Goal: Information Seeking & Learning: Understand process/instructions

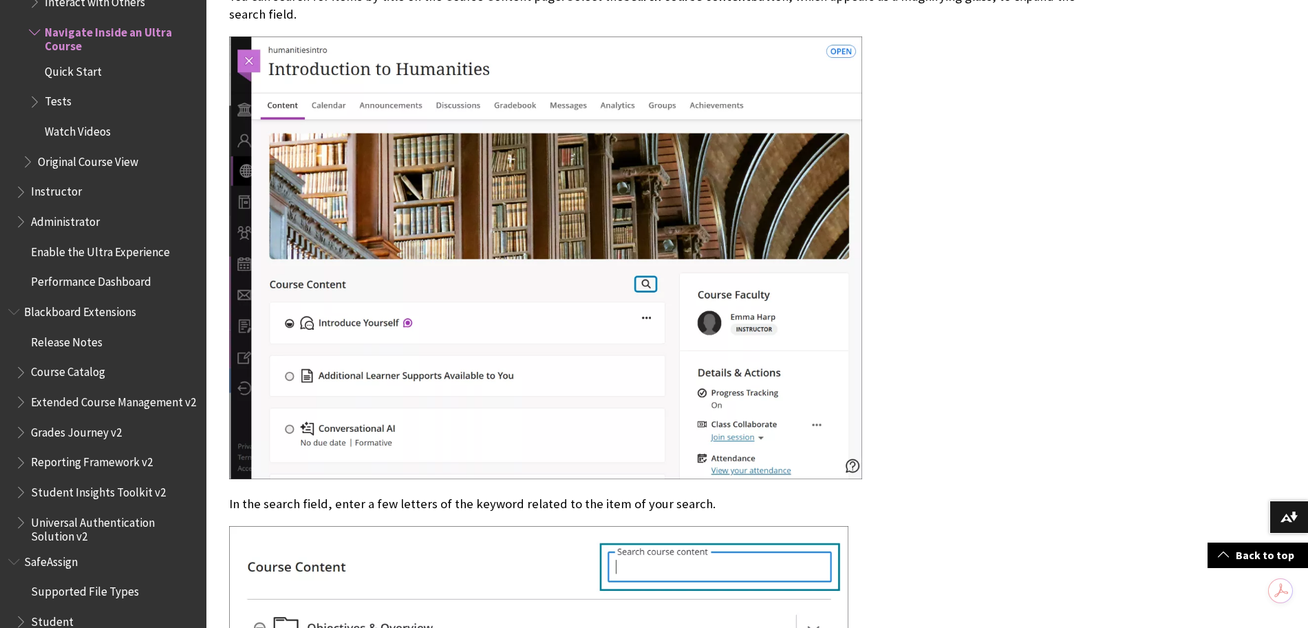
scroll to position [2322, 0]
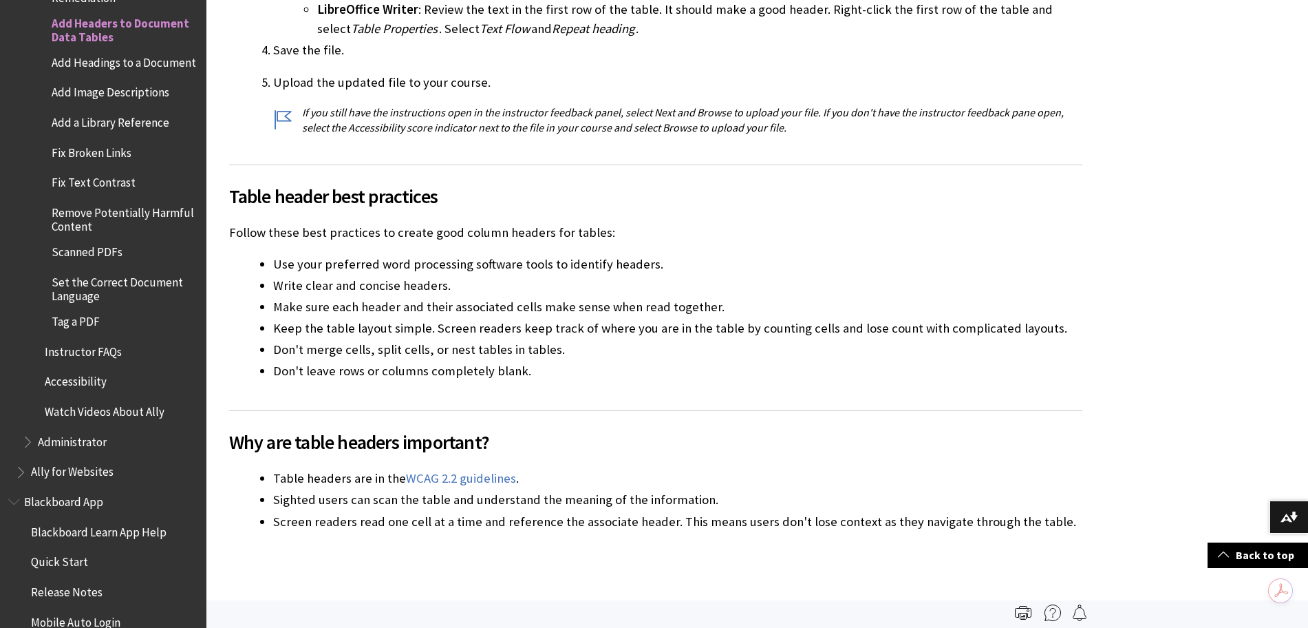
scroll to position [1462, 0]
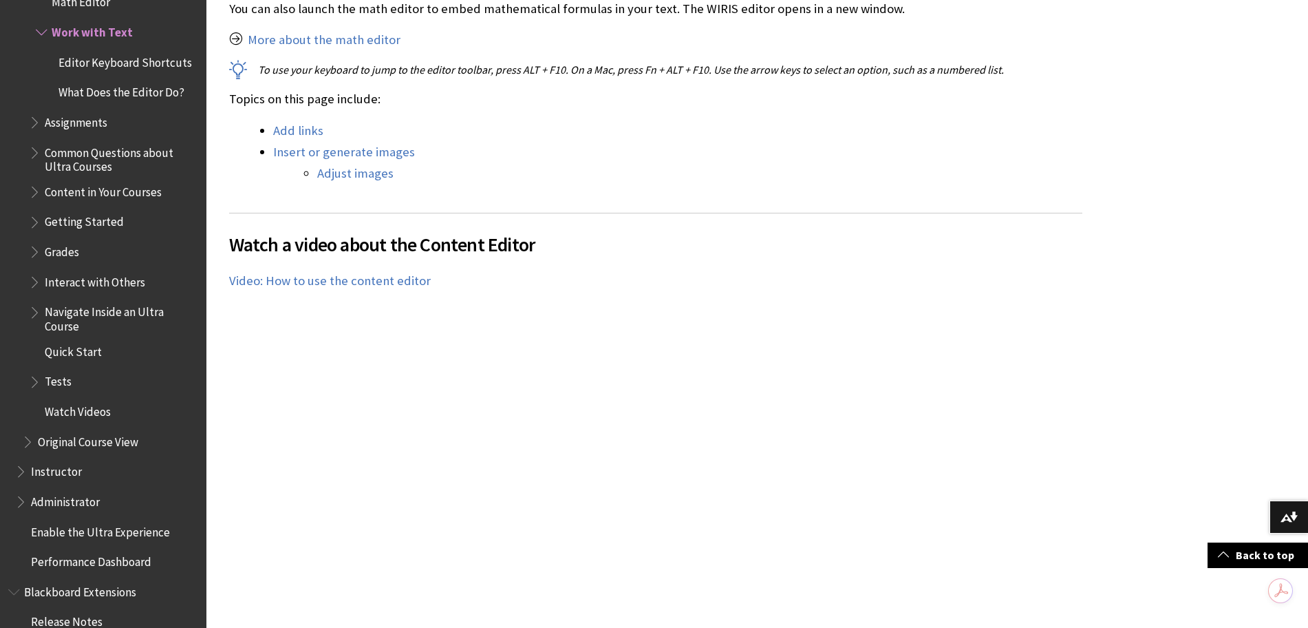
scroll to position [1720, 0]
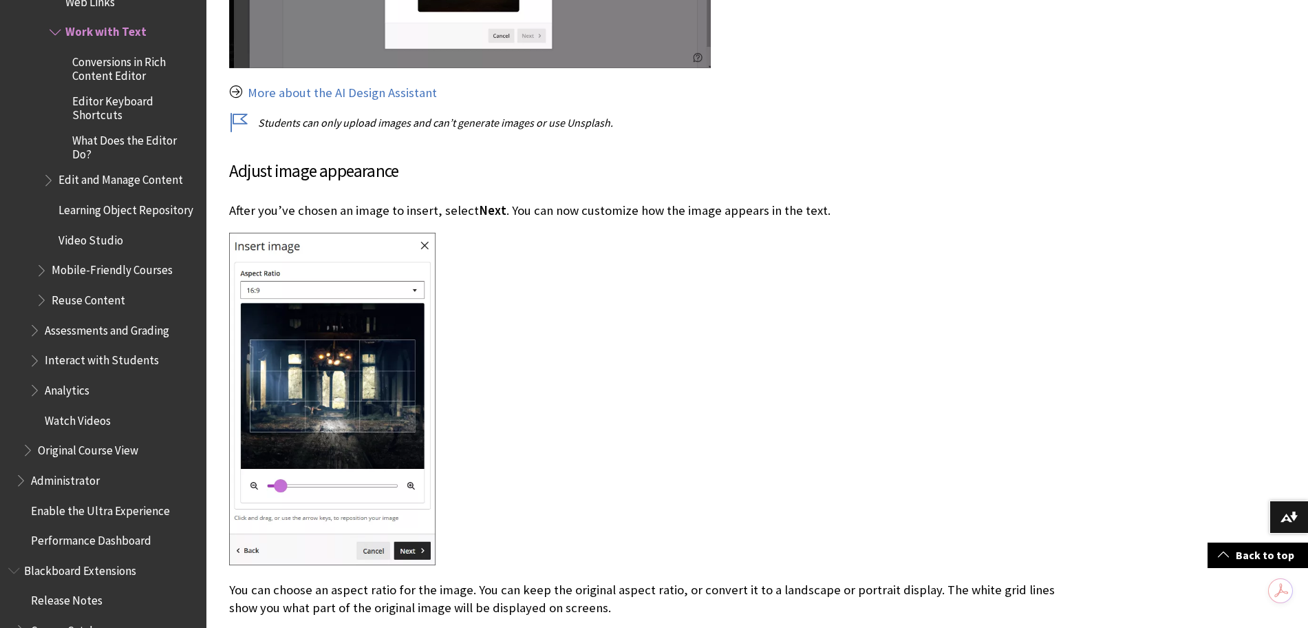
scroll to position [5074, 0]
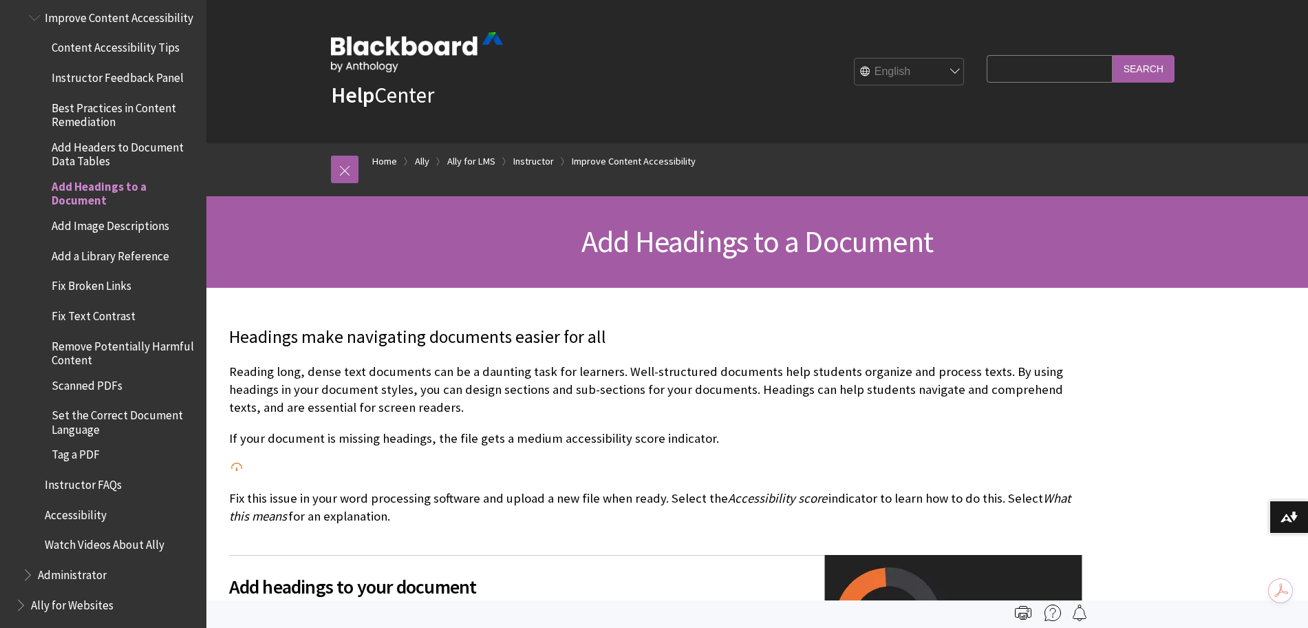
scroll to position [361, 0]
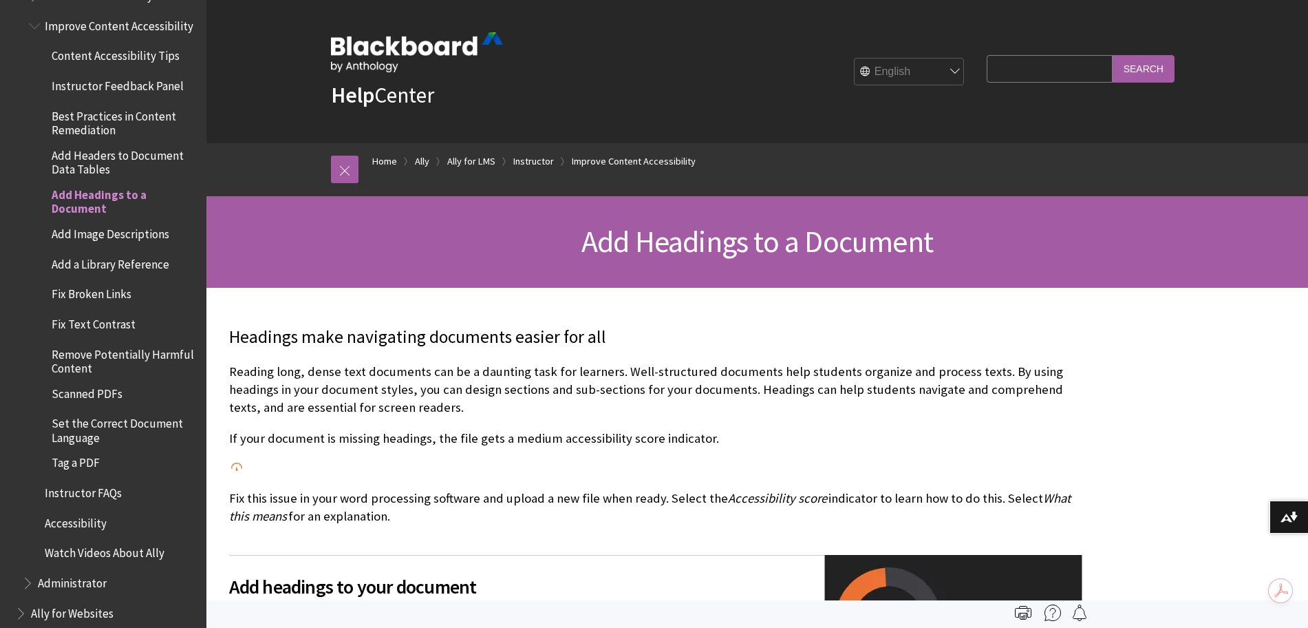
click at [96, 168] on span "Add Headers to Document Data Tables" at bounding box center [124, 160] width 145 height 32
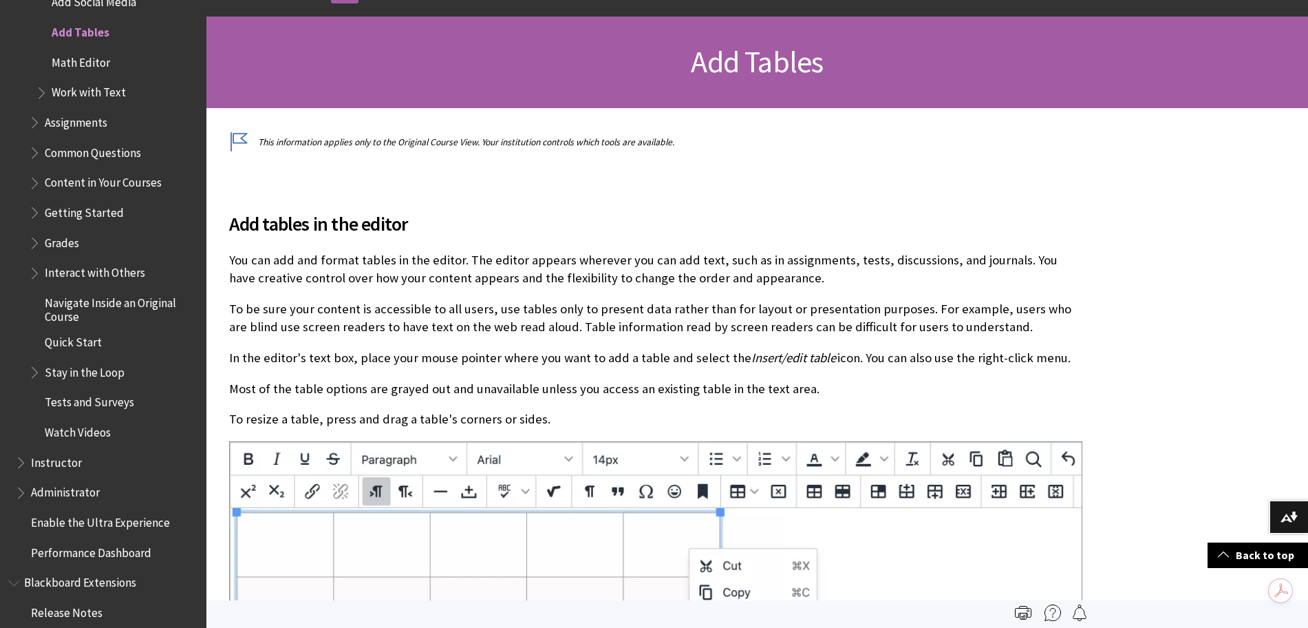
scroll to position [172, 0]
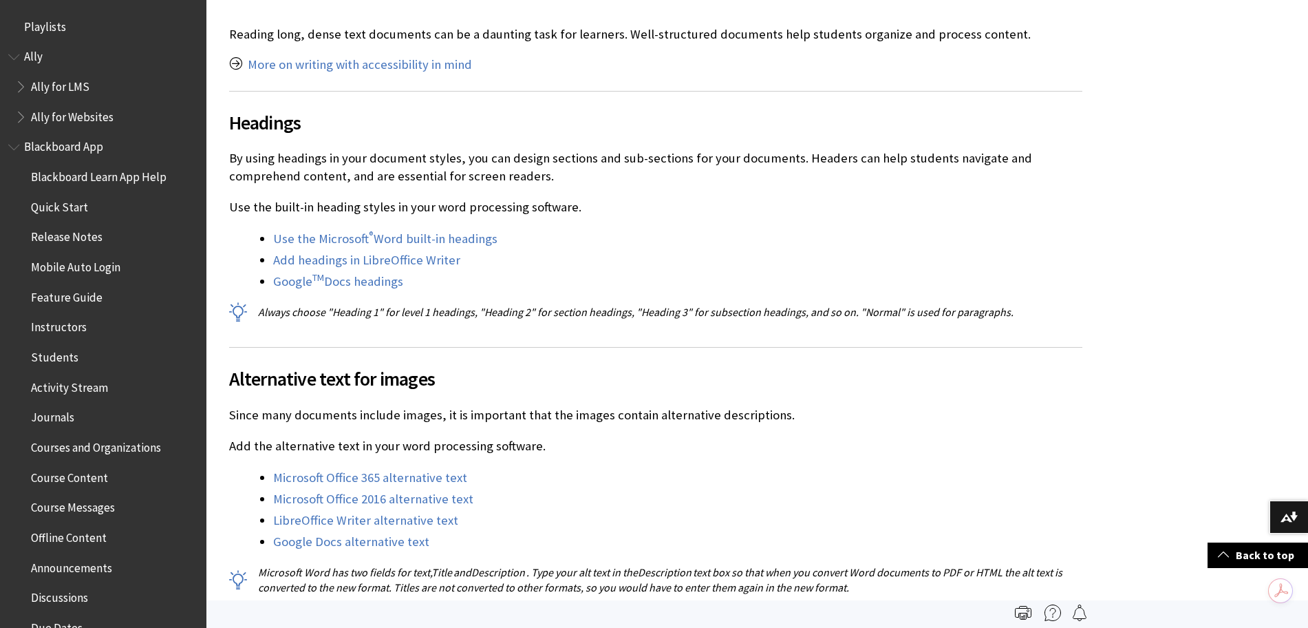
scroll to position [86, 0]
